Goal: Task Accomplishment & Management: Complete application form

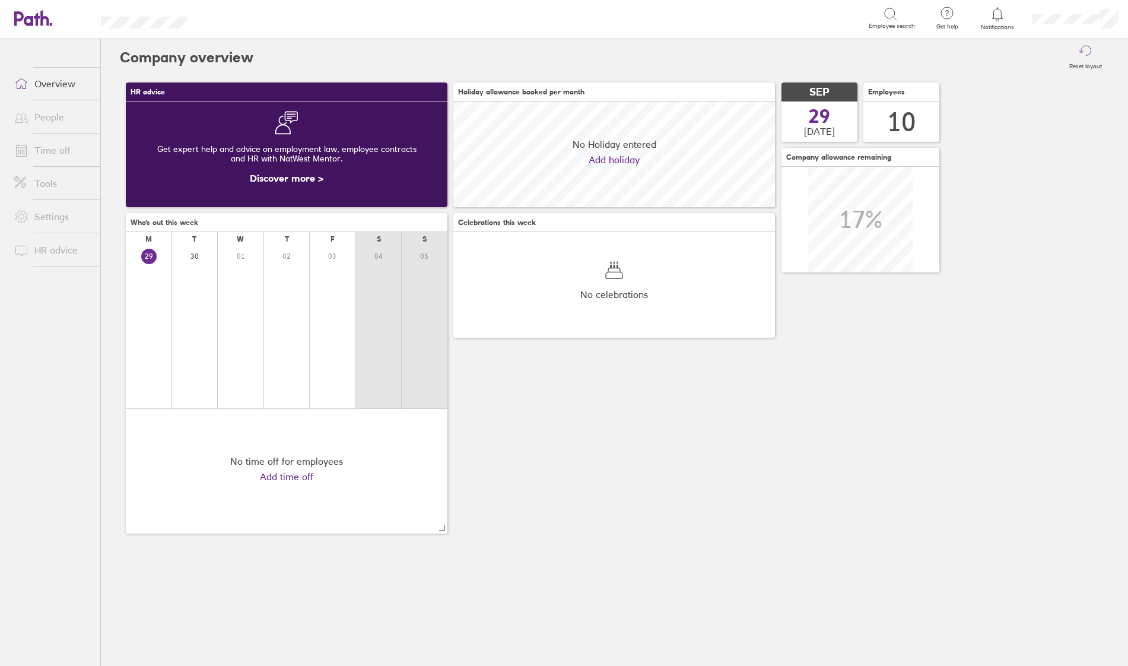
scroll to position [106, 322]
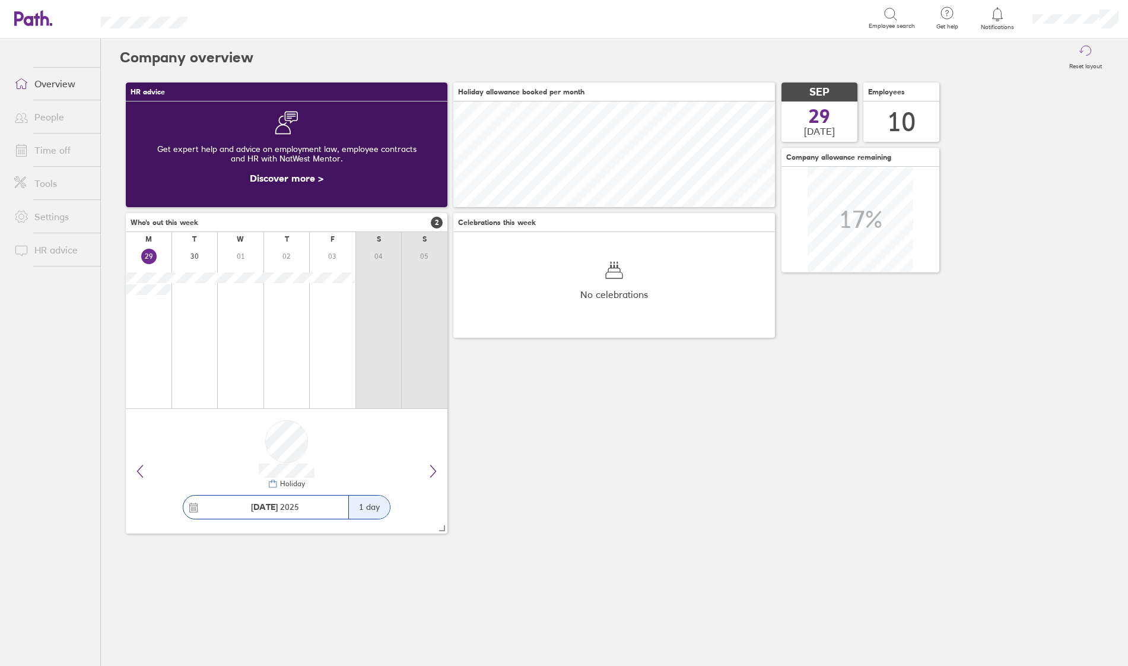
click at [64, 153] on link "Time off" at bounding box center [53, 150] width 96 height 24
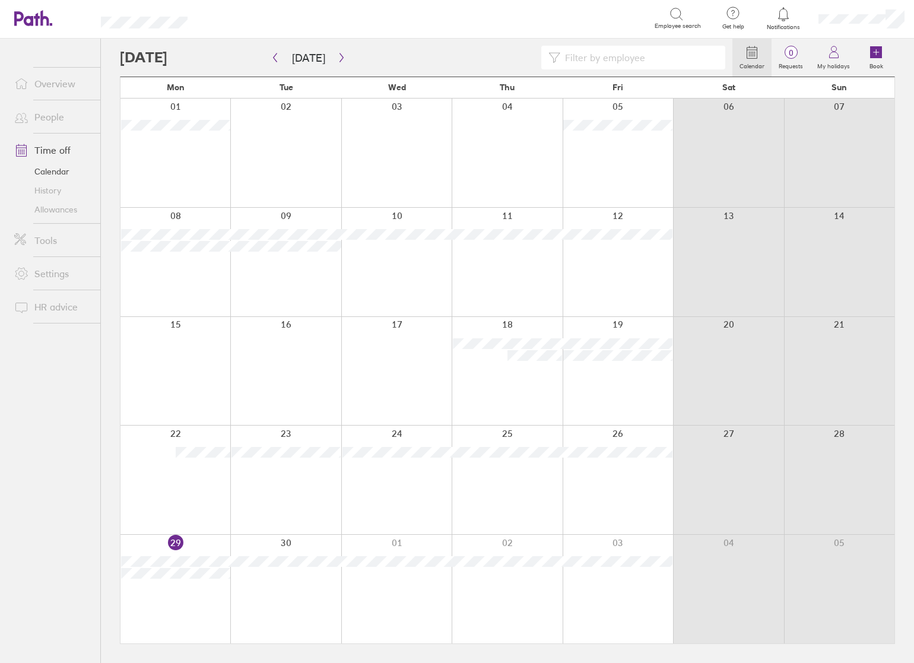
click at [45, 208] on link "Allowances" at bounding box center [53, 209] width 96 height 19
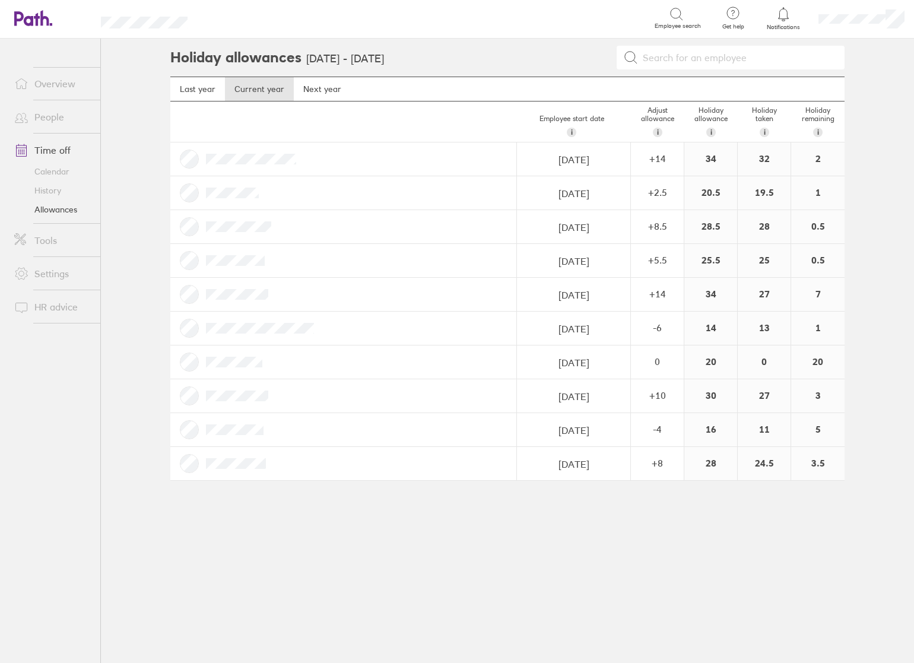
click at [826, 468] on div "3.5" at bounding box center [817, 463] width 53 height 33
click at [820, 463] on div "3.5" at bounding box center [817, 463] width 53 height 33
drag, startPoint x: 822, startPoint y: 462, endPoint x: 782, endPoint y: 462, distance: 40.4
click at [782, 462] on div "09/07/2018 Navigate forward to interact with the calendar and select a date. Pr…" at bounding box center [507, 464] width 674 height 34
click at [800, 458] on div "3.5" at bounding box center [817, 463] width 53 height 33
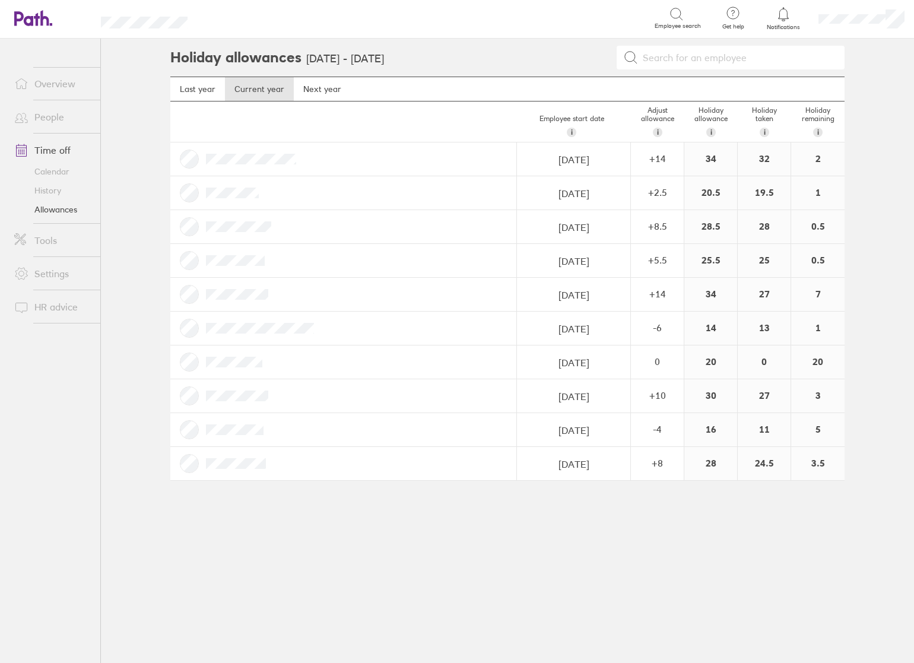
click at [831, 428] on div "5" at bounding box center [817, 429] width 53 height 33
click at [59, 188] on link "History" at bounding box center [53, 190] width 96 height 19
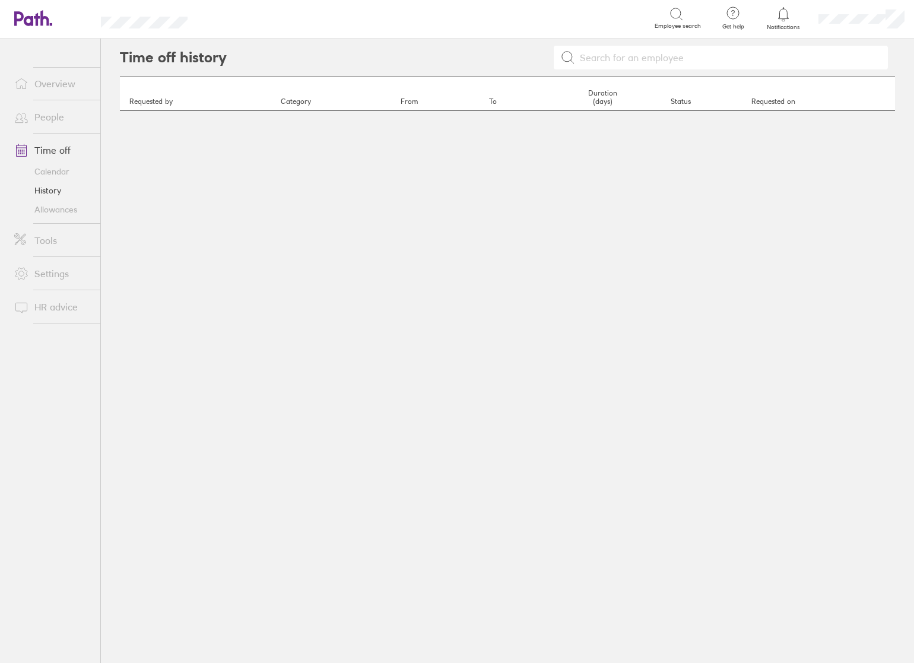
click at [52, 172] on link "Calendar" at bounding box center [53, 171] width 96 height 19
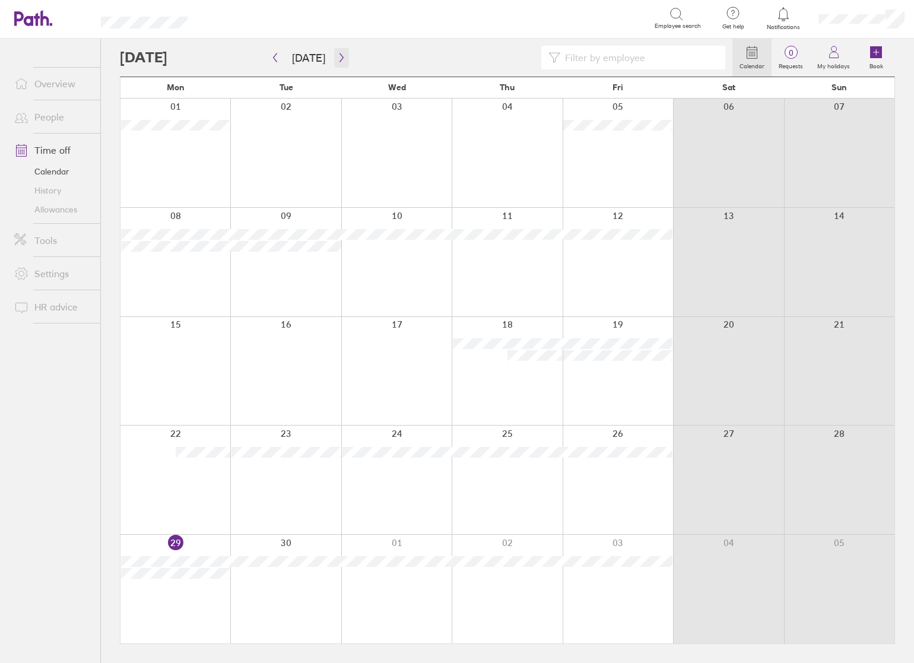
click at [334, 59] on button "button" at bounding box center [341, 58] width 15 height 20
click at [335, 52] on button "button" at bounding box center [341, 58] width 15 height 20
click at [329, 61] on button "Today" at bounding box center [309, 58] width 52 height 20
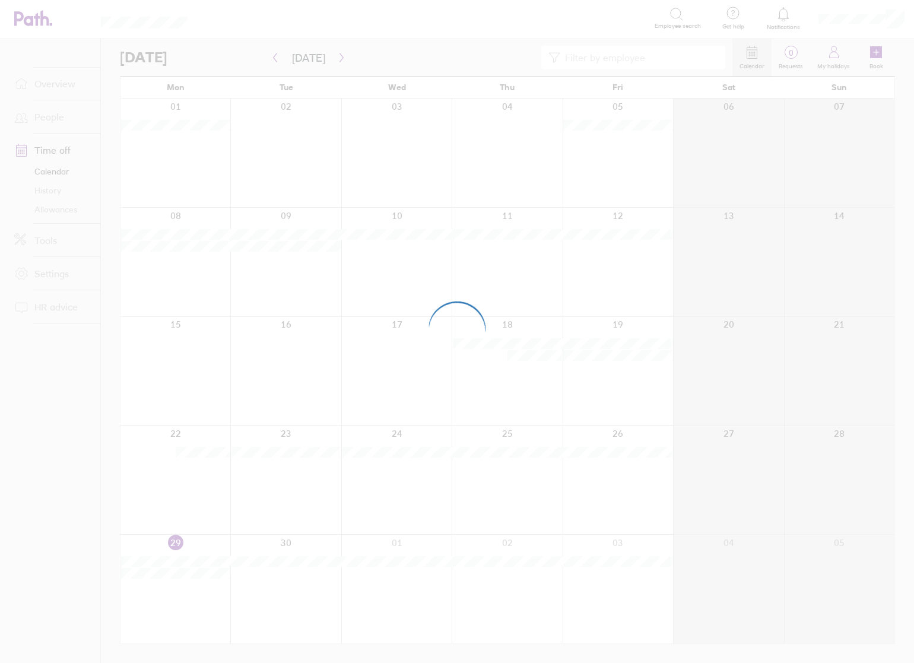
click at [342, 57] on div at bounding box center [457, 331] width 914 height 663
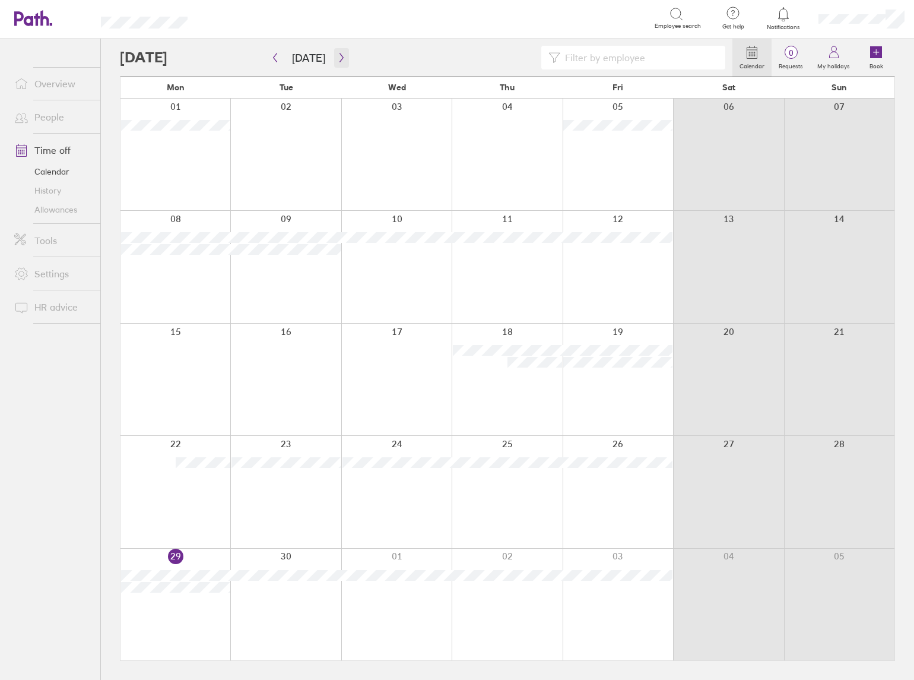
click at [340, 53] on icon "button" at bounding box center [342, 57] width 4 height 9
click at [338, 59] on icon "button" at bounding box center [341, 57] width 9 height 9
click at [342, 58] on icon "button" at bounding box center [341, 57] width 9 height 9
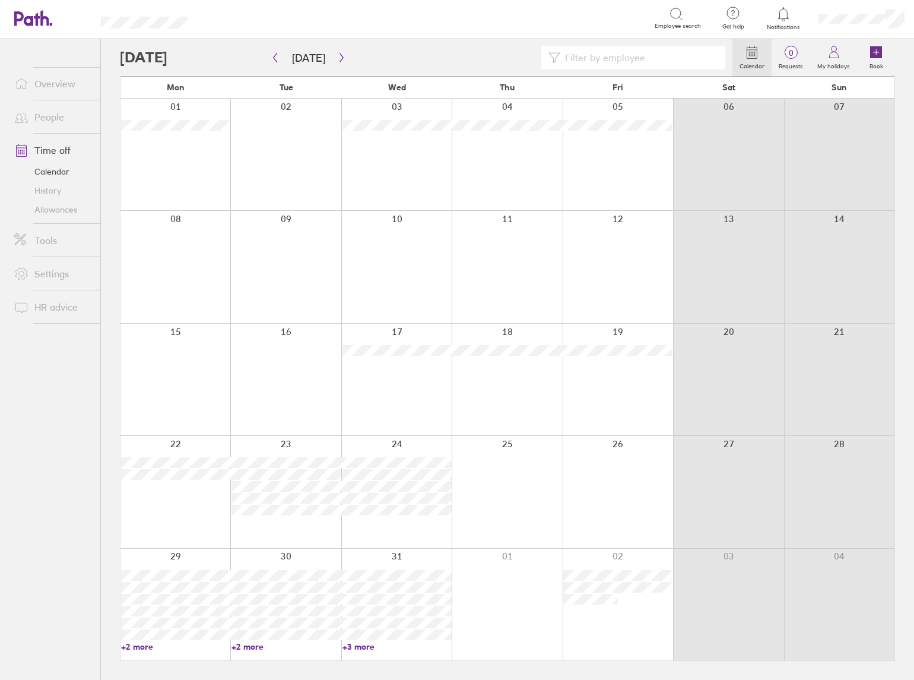
click at [475, 141] on div at bounding box center [507, 155] width 110 height 112
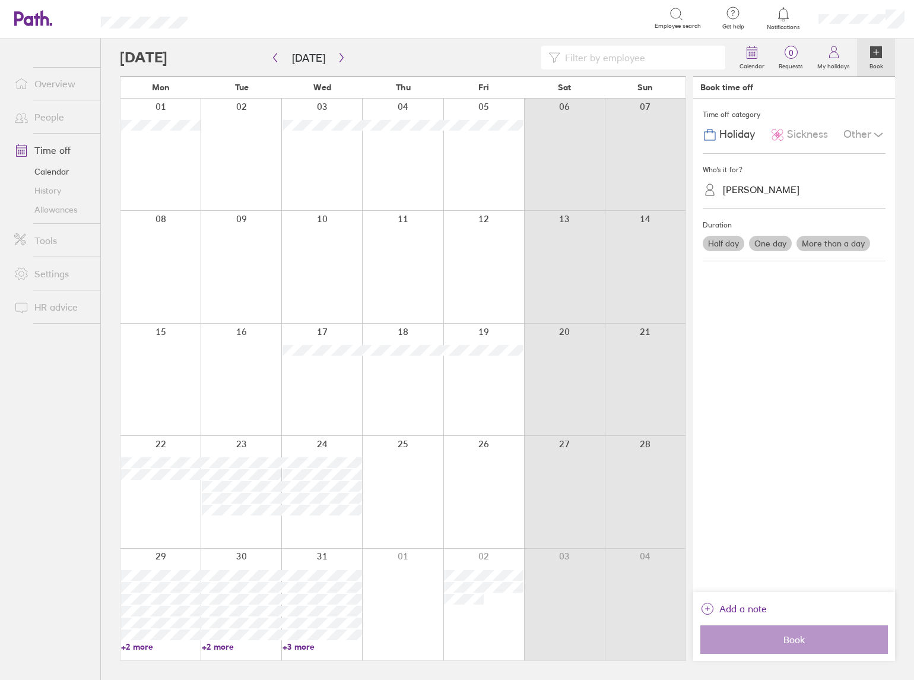
click at [418, 156] on div at bounding box center [402, 155] width 81 height 112
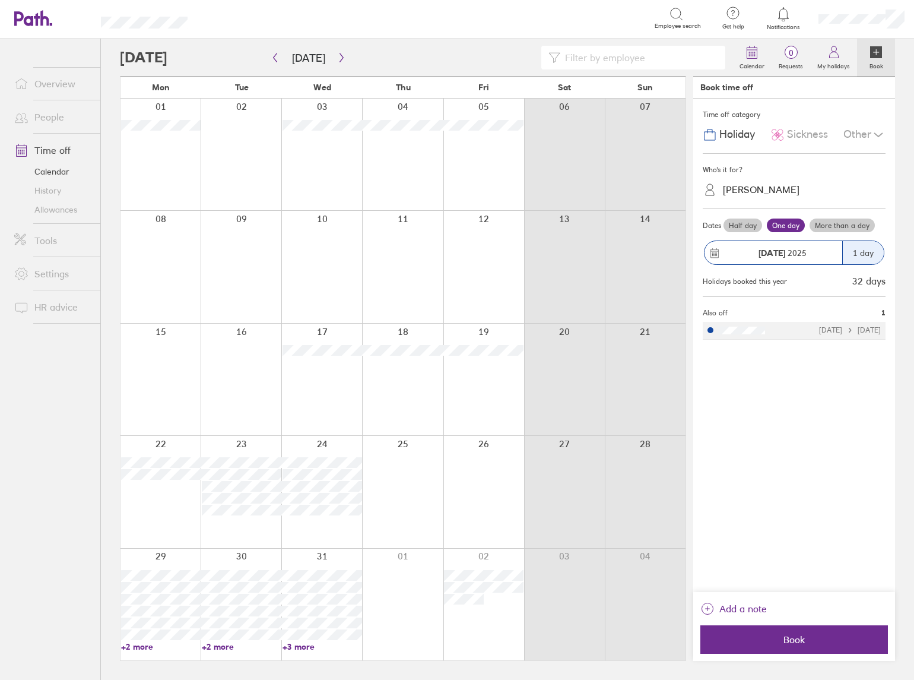
click at [418, 154] on div at bounding box center [402, 155] width 81 height 112
click at [751, 227] on label "Half day" at bounding box center [743, 225] width 39 height 14
click at [0, 0] on input "Half day" at bounding box center [0, 0] width 0 height 0
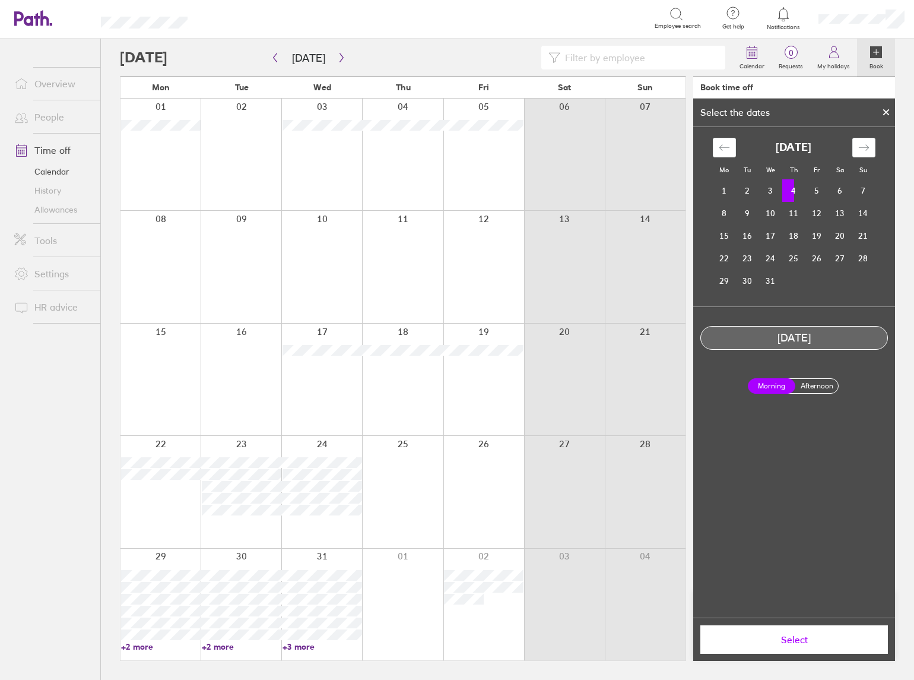
click at [829, 388] on label "Afternoon" at bounding box center [816, 386] width 47 height 14
click at [0, 0] on input "Afternoon" at bounding box center [0, 0] width 0 height 0
click at [819, 640] on span "Select" at bounding box center [794, 639] width 171 height 11
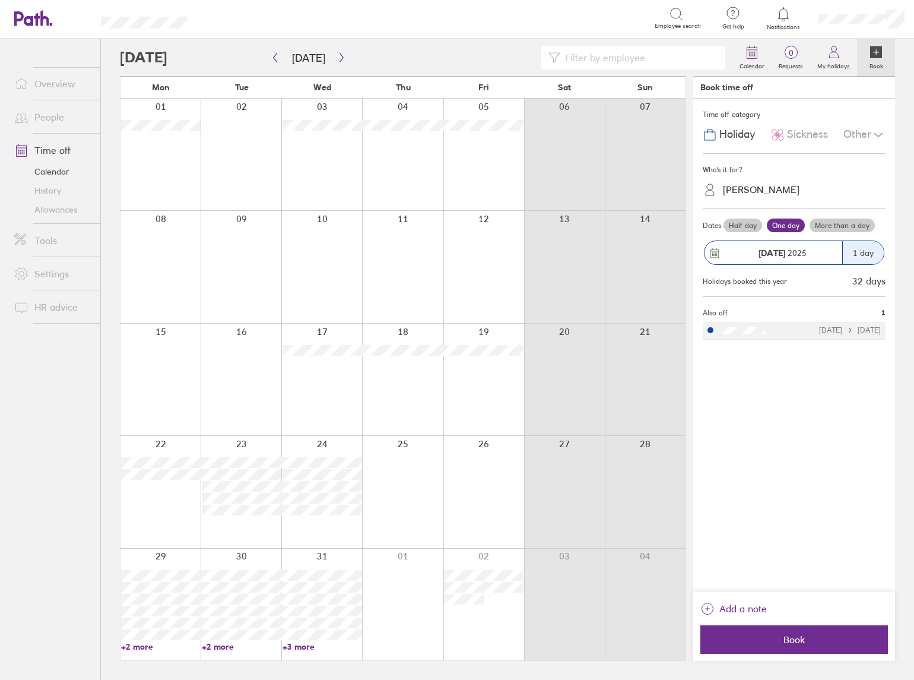
click at [819, 640] on span "Book" at bounding box center [794, 639] width 171 height 11
